Goal: Check status

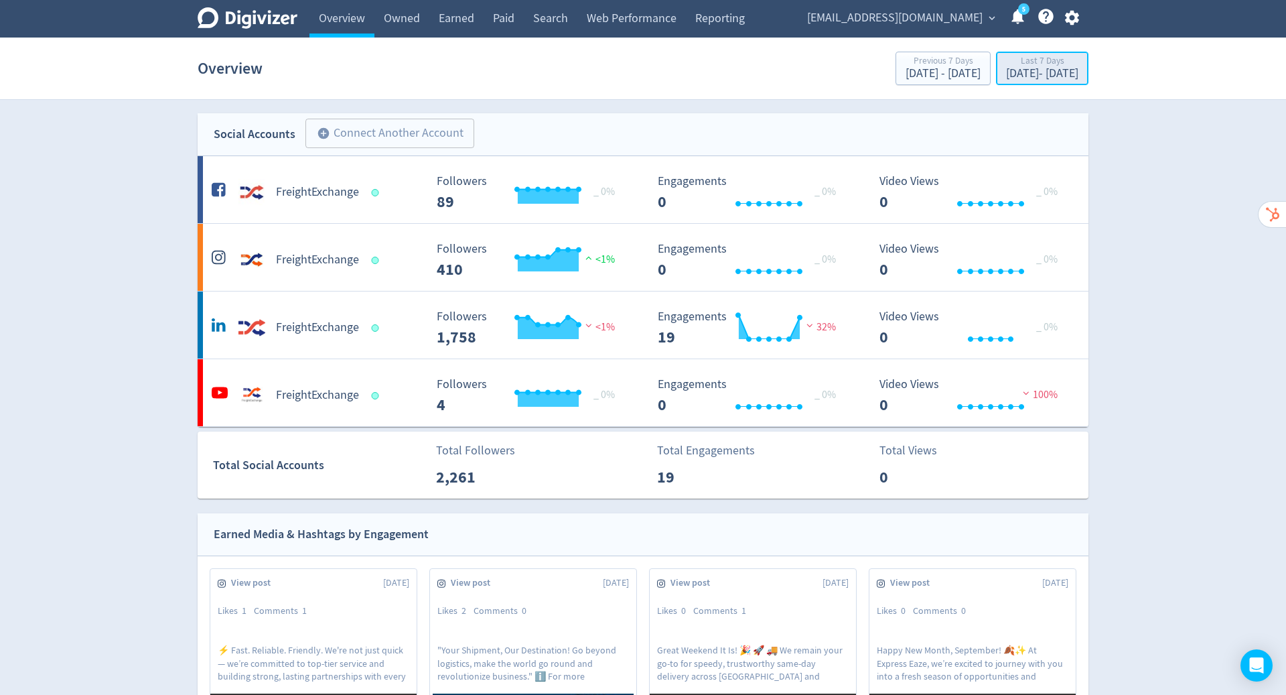
click at [1013, 84] on button "Last 7 Days [DATE] - [DATE]" at bounding box center [1042, 68] width 92 height 33
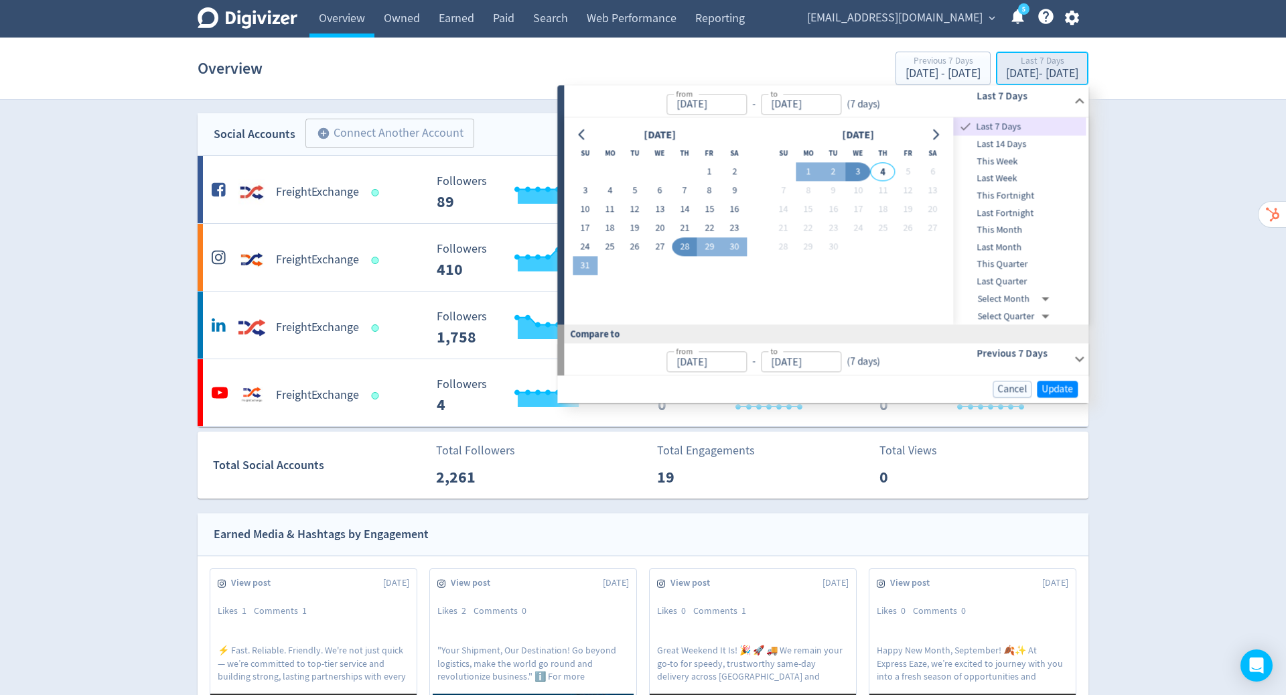
type input "[DATE]"
click at [711, 174] on button "1" at bounding box center [709, 172] width 25 height 19
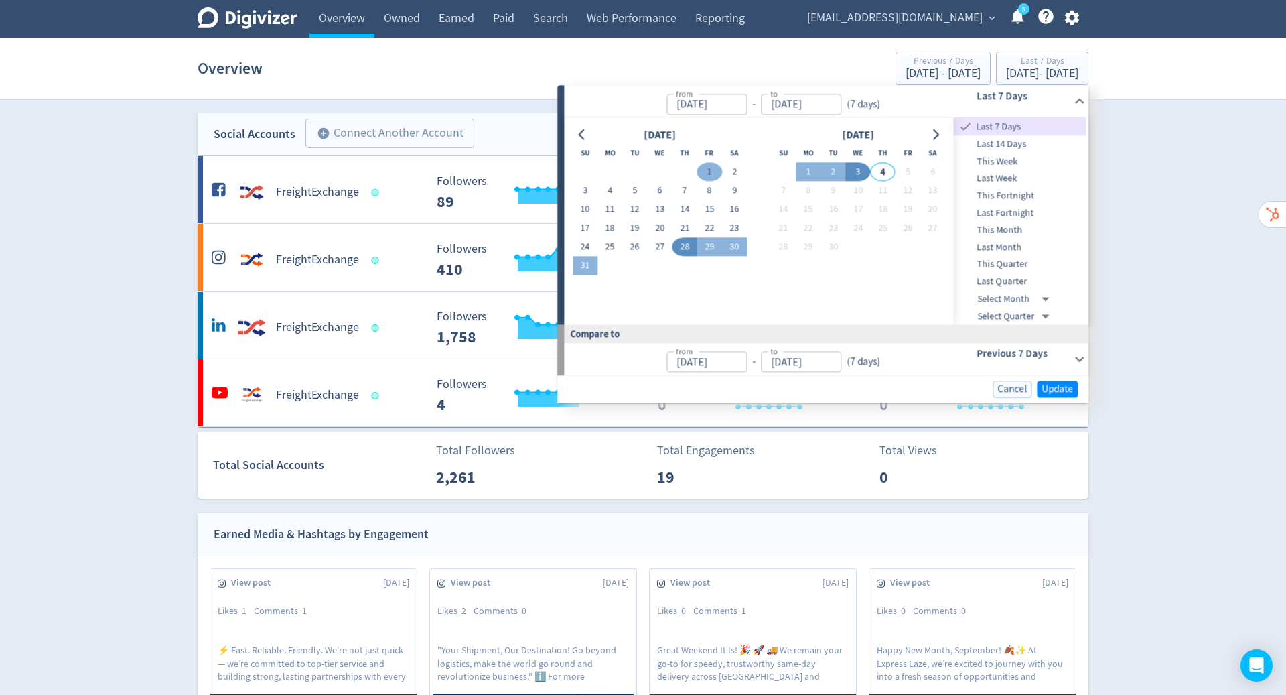
type input "[DATE]"
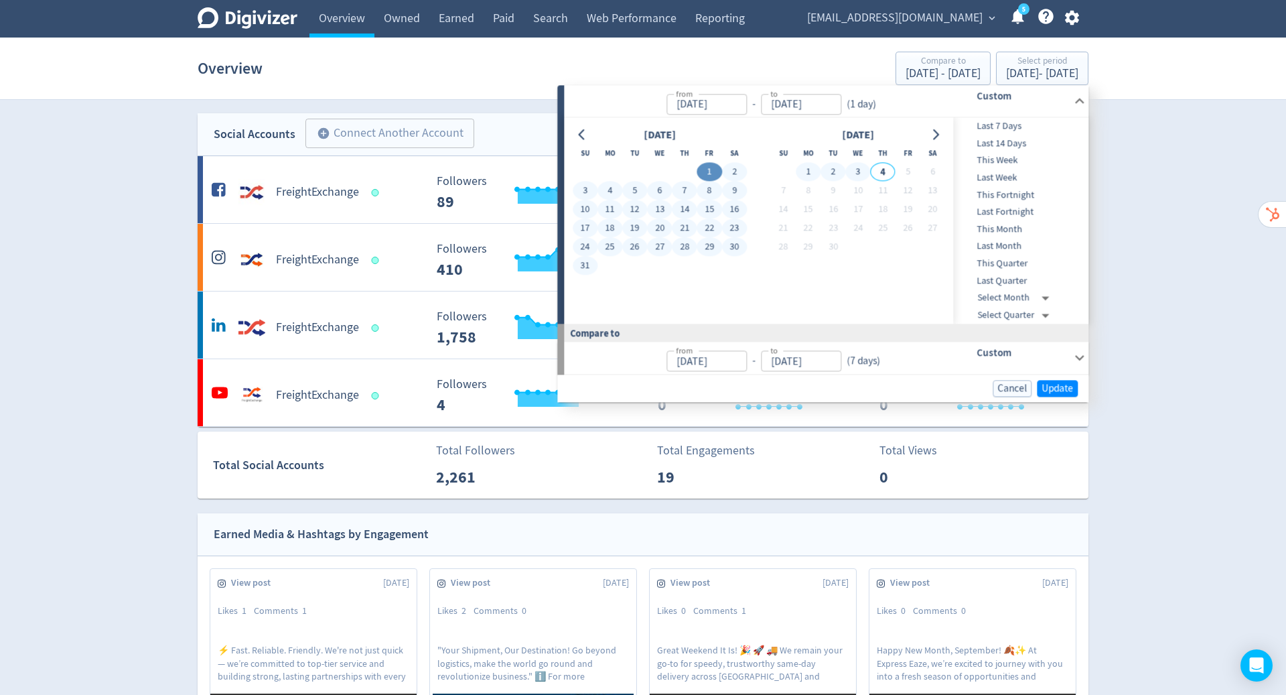
click at [862, 172] on button "3" at bounding box center [857, 172] width 25 height 19
type input "[DATE]"
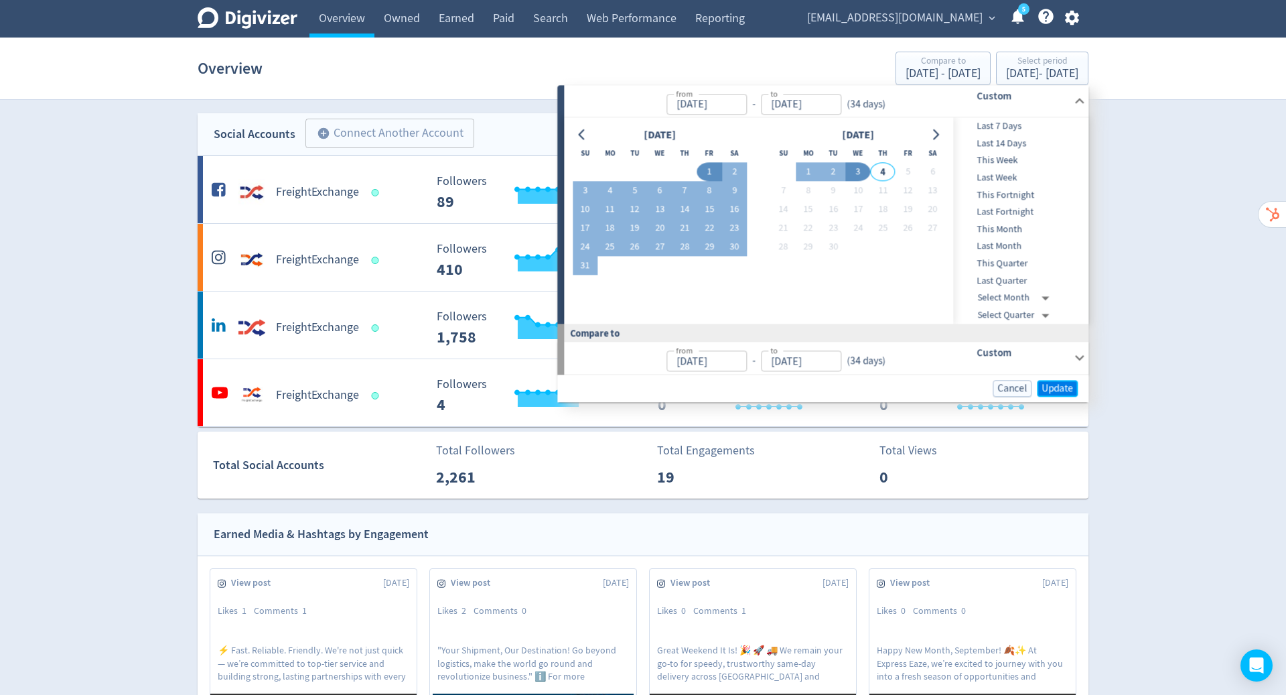
click at [1062, 389] on span "Update" at bounding box center [1057, 388] width 31 height 10
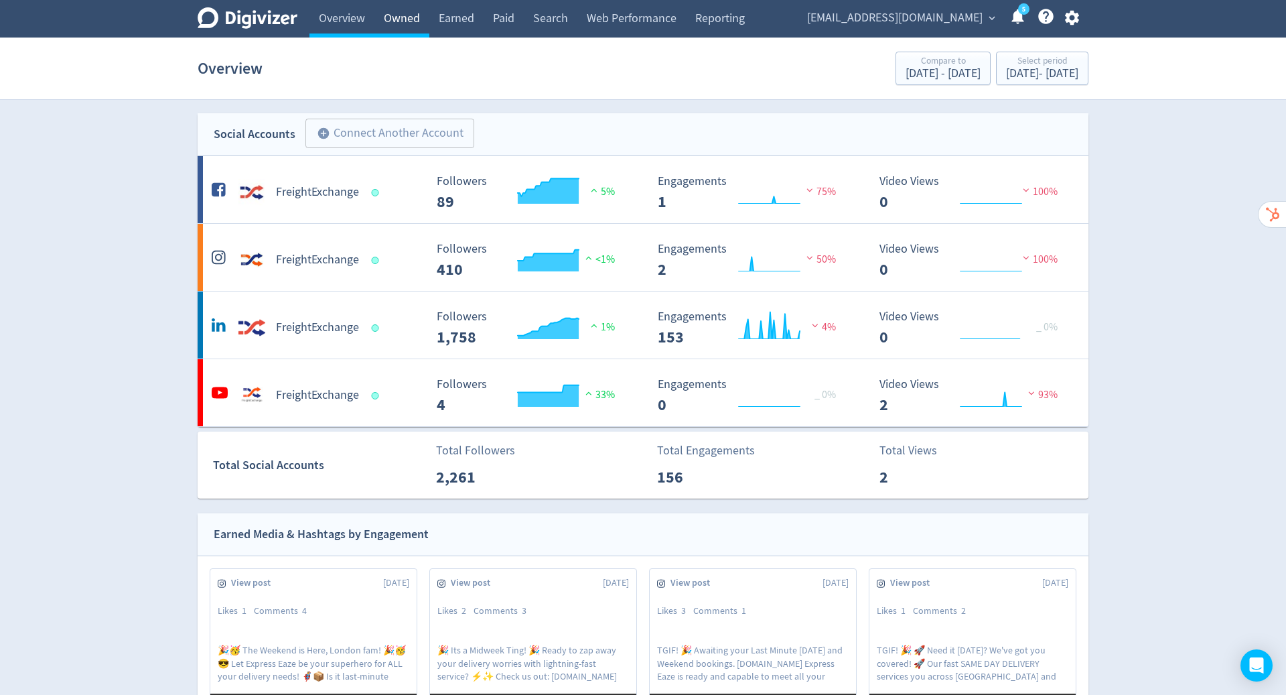
click at [404, 27] on link "Owned" at bounding box center [402, 19] width 55 height 38
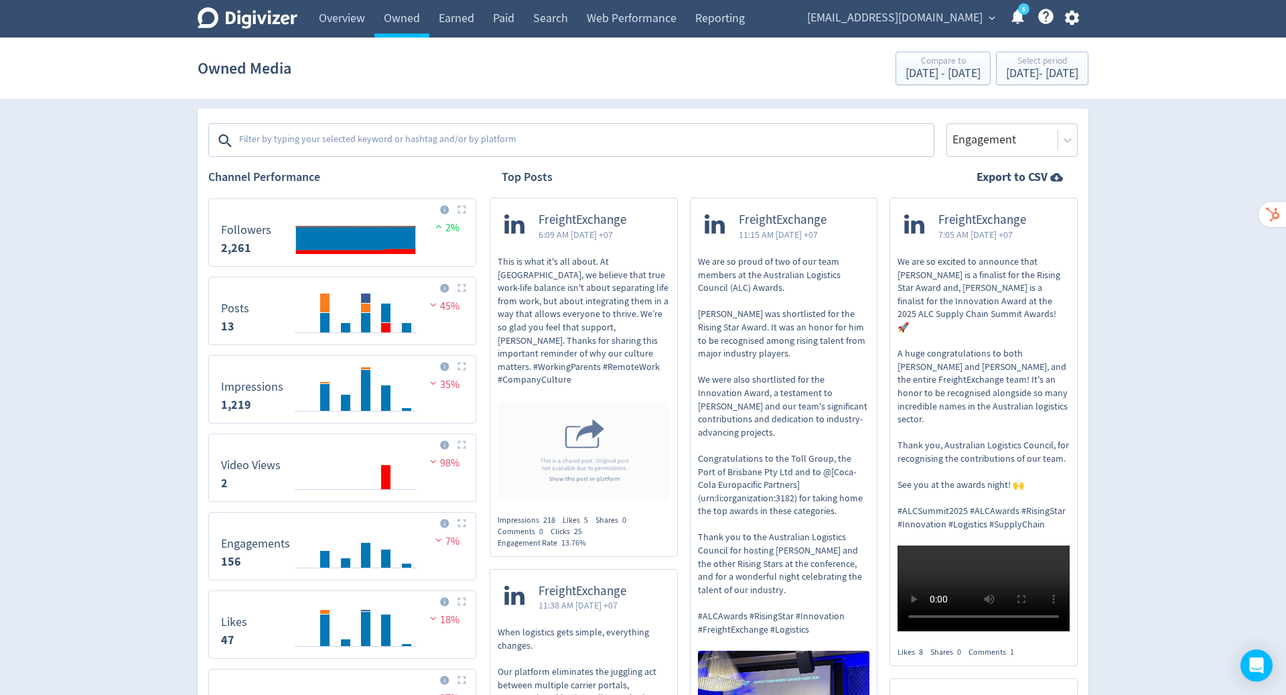
scroll to position [415, 0]
